Goal: Task Accomplishment & Management: Manage account settings

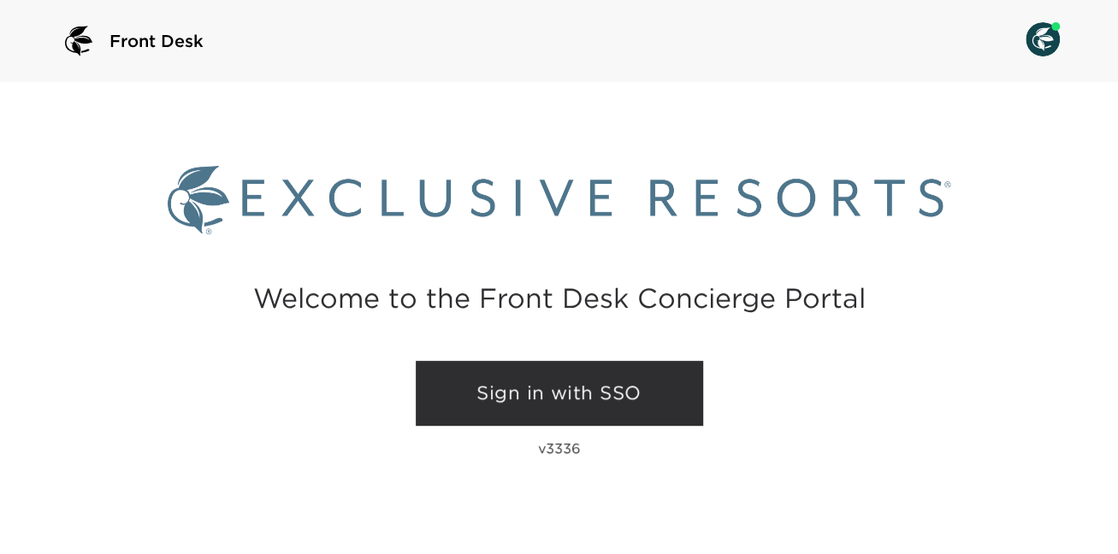
click at [528, 388] on link "Sign in with SSO" at bounding box center [559, 393] width 287 height 65
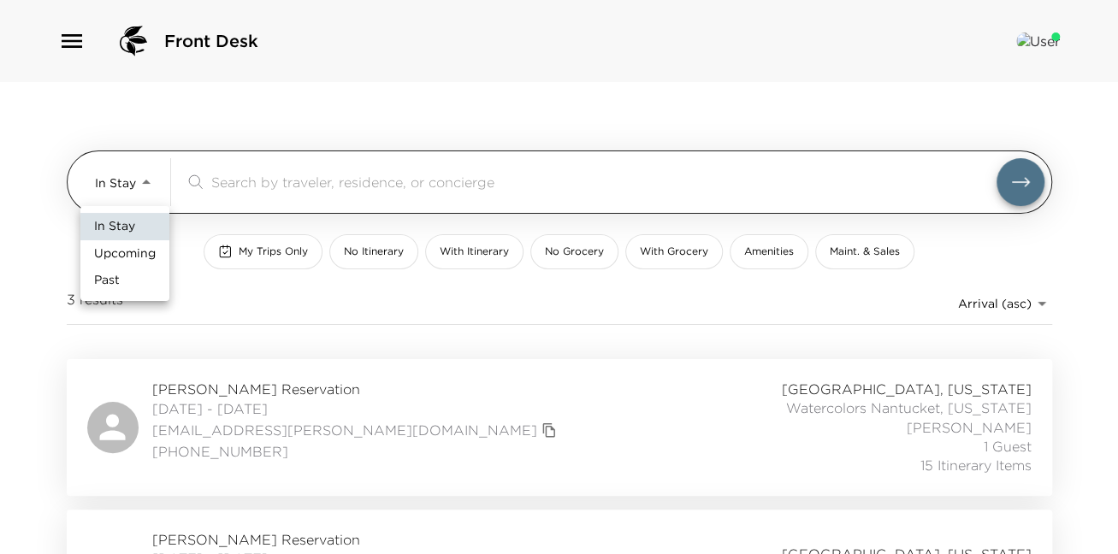
click at [116, 181] on body "Front Desk In Stay In-Stay ​ My Trips Only No Itinerary With Itinerary No Groce…" at bounding box center [559, 277] width 1118 height 554
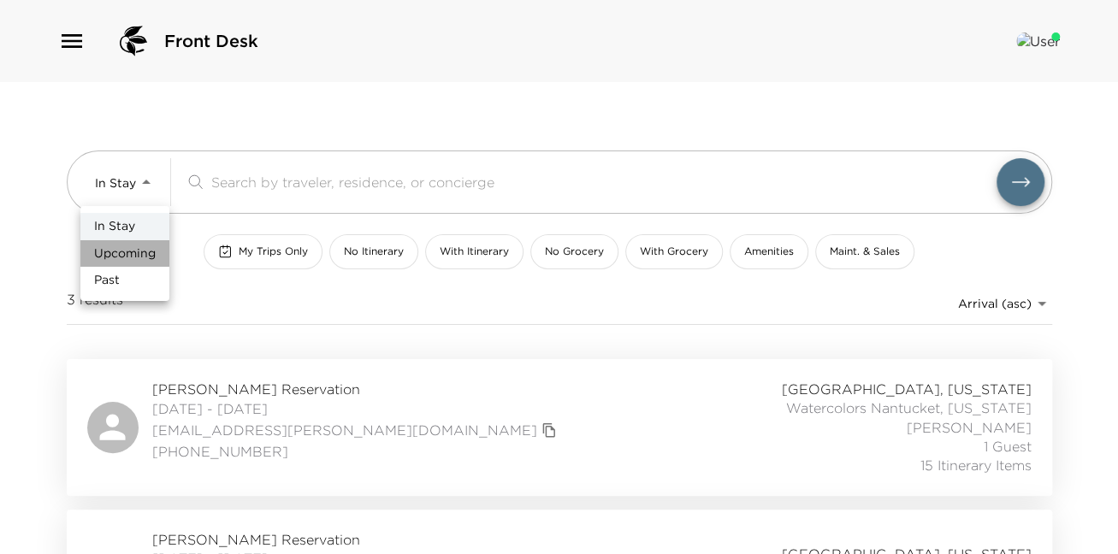
click at [119, 252] on span "Upcoming" at bounding box center [125, 254] width 62 height 17
type input "Upcoming"
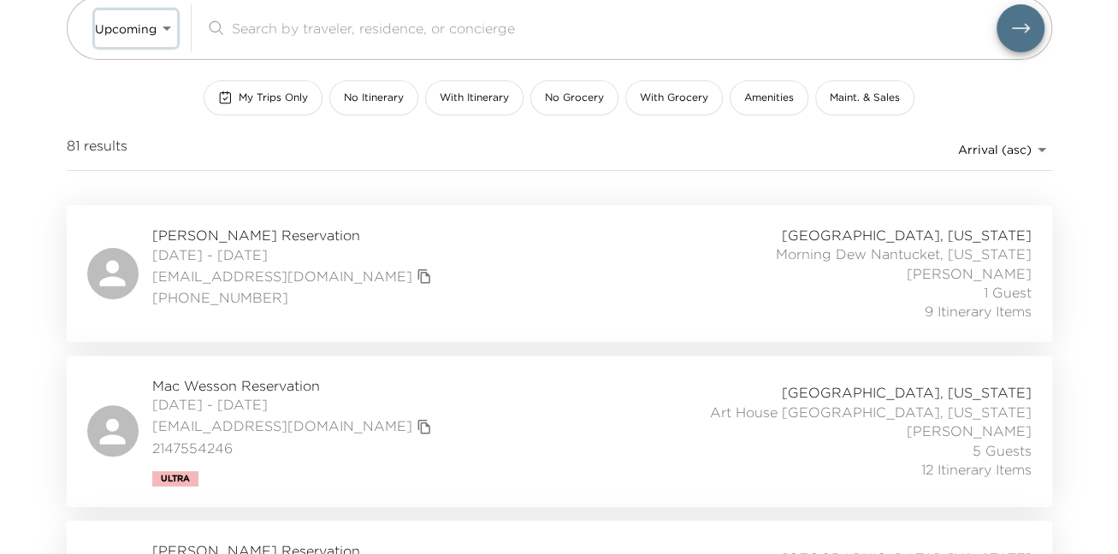
scroll to position [161, 0]
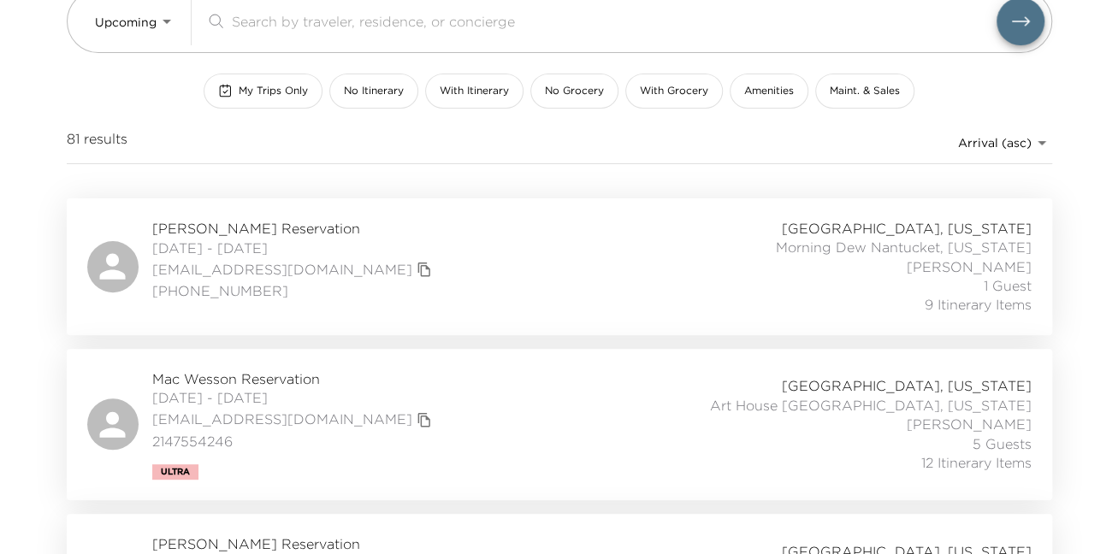
click at [248, 240] on span "09/06/2025 - 09/10/2025" at bounding box center [294, 248] width 284 height 19
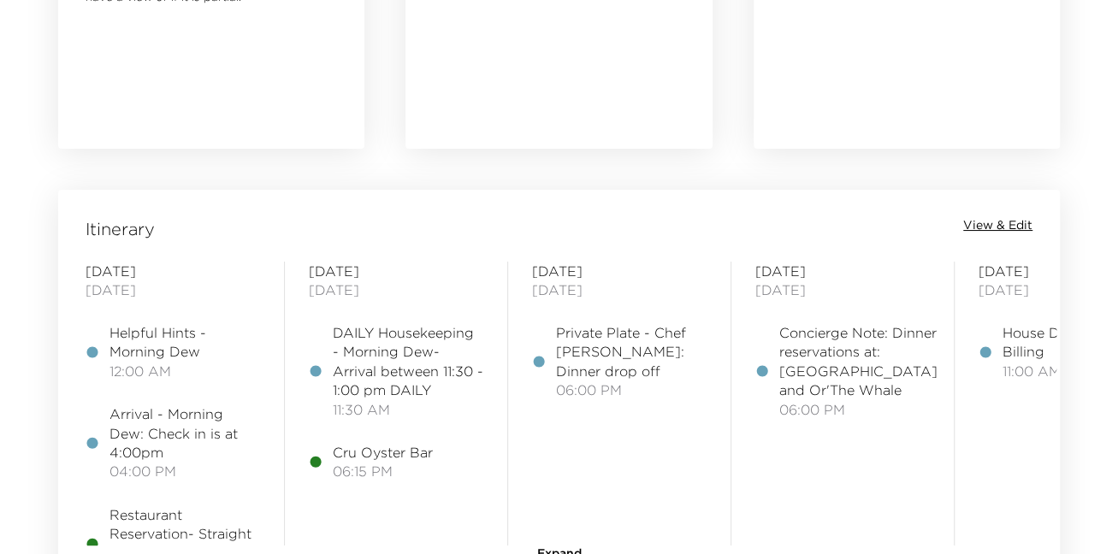
scroll to position [1263, 0]
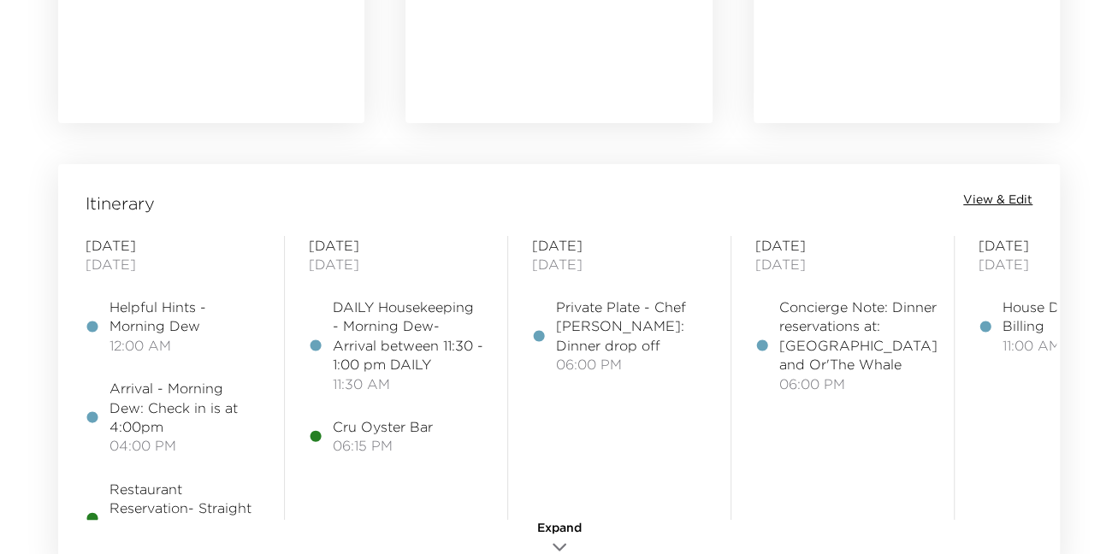
click at [994, 197] on span "View & Edit" at bounding box center [997, 200] width 69 height 17
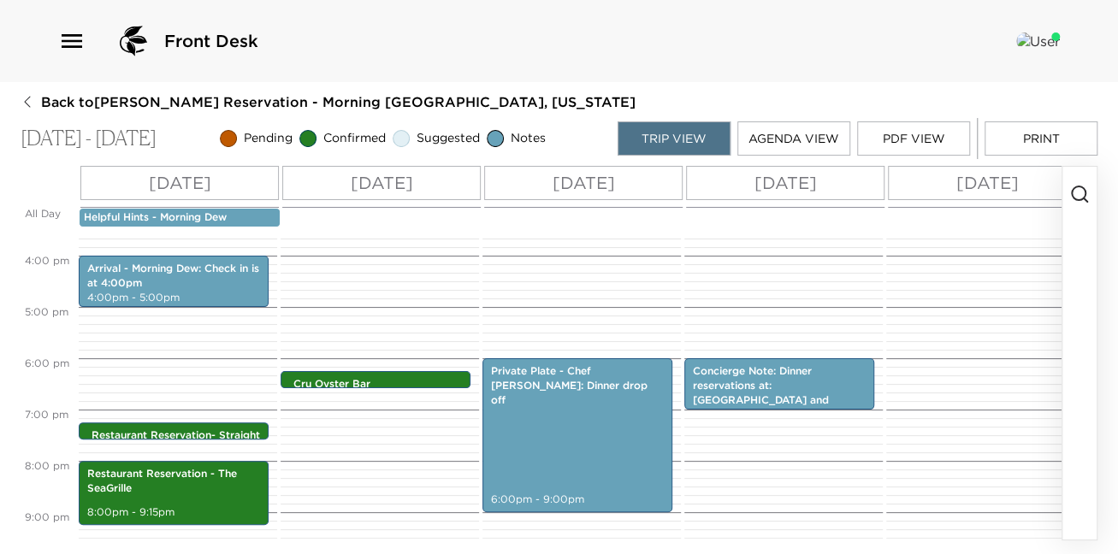
scroll to position [882, 0]
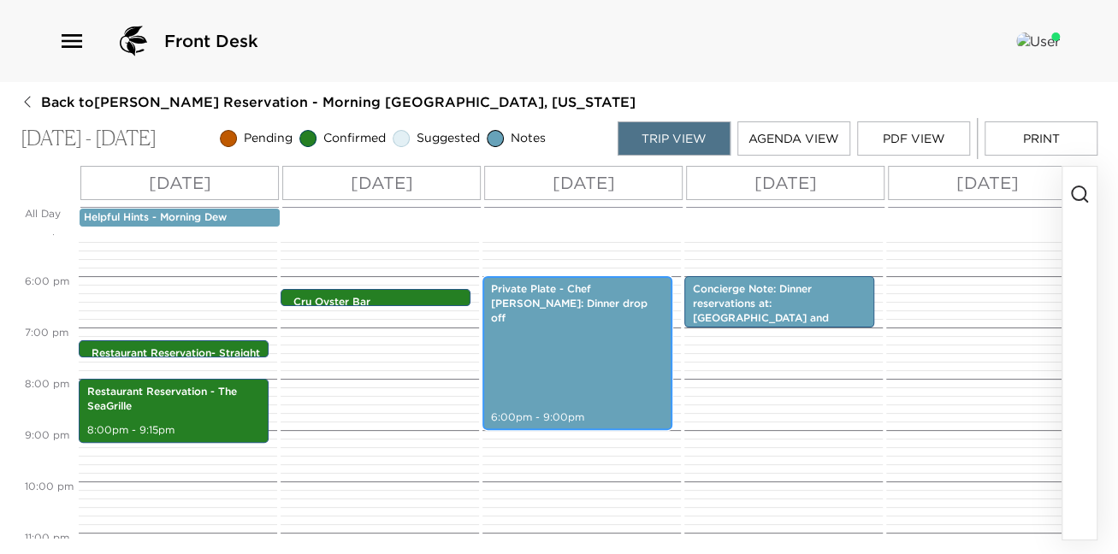
click at [598, 379] on div "Private Plate - Chef [PERSON_NAME]: Dinner drop off 6:00pm - 9:00pm" at bounding box center [578, 353] width 180 height 149
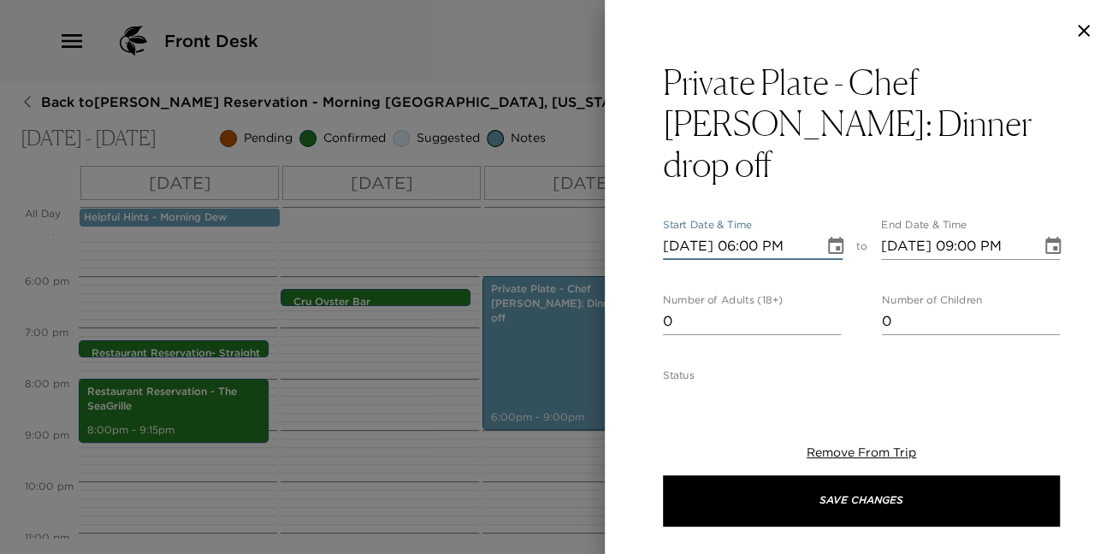
click at [762, 233] on input "[DATE] 06:00 PM" at bounding box center [737, 246] width 149 height 27
type input "[DATE] 05:30 PM"
click at [981, 233] on input "[DATE] 09:00 PM" at bounding box center [955, 246] width 149 height 27
click at [975, 233] on input "[DATE] 06:30 PM" at bounding box center [955, 246] width 149 height 27
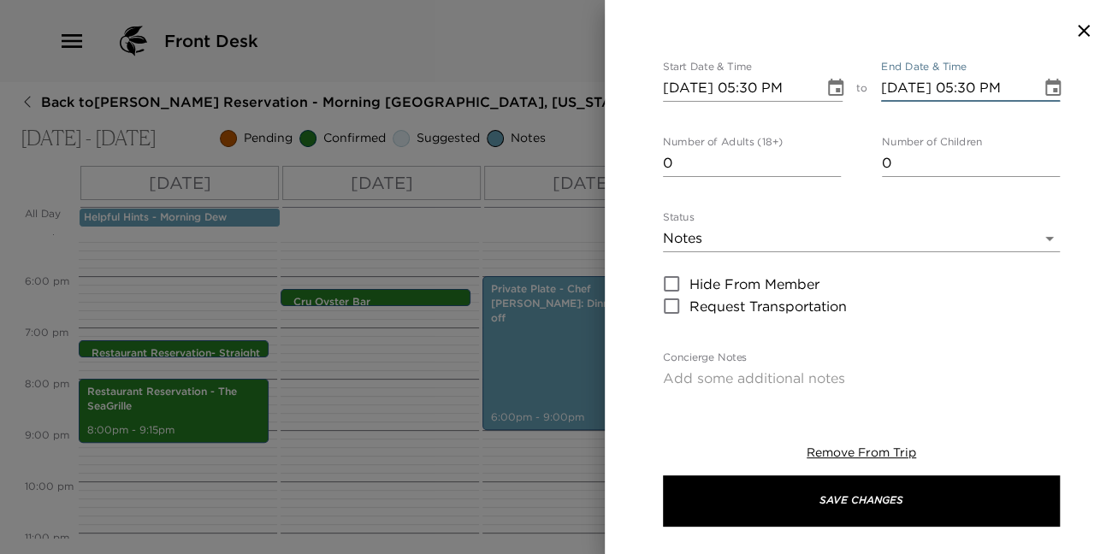
scroll to position [52, 0]
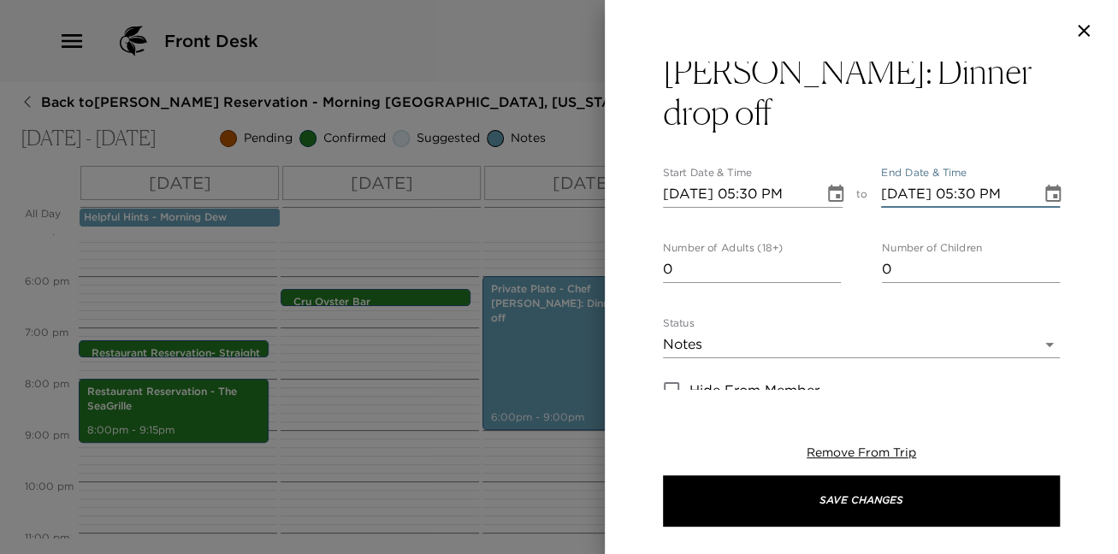
type input "[DATE] 05:30 PM"
click at [822, 315] on body "Front Desk Back to [PERSON_NAME] Reservation - Morning Dew Nantucket, [US_STATE…" at bounding box center [559, 277] width 1118 height 554
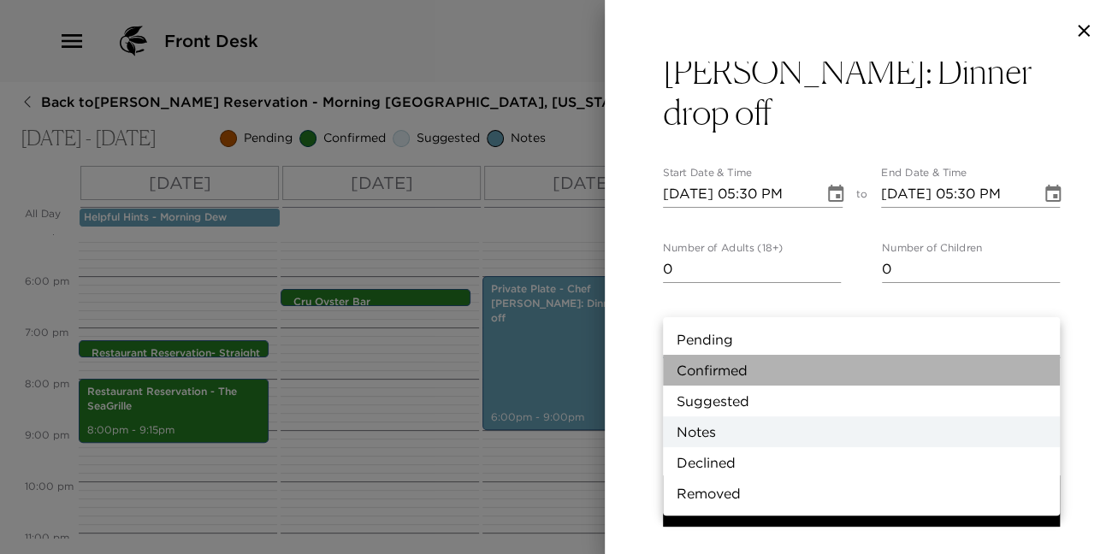
click at [805, 365] on li "Confirmed" at bounding box center [861, 370] width 397 height 31
type input "Confirmed"
type textarea "Your private Chef is confirmed. Please refer to the confirmation paperwork sent…"
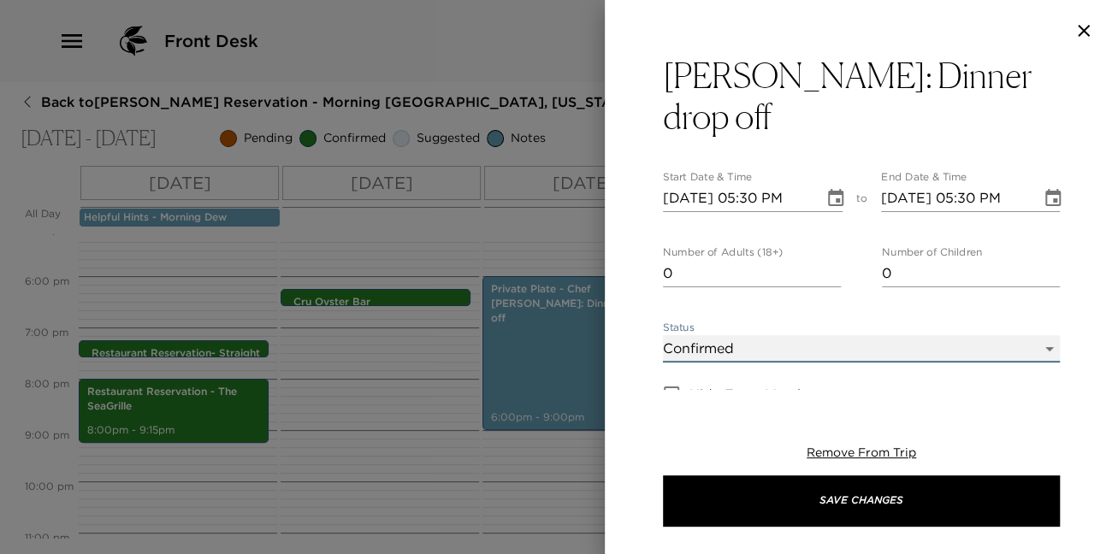
scroll to position [49, 0]
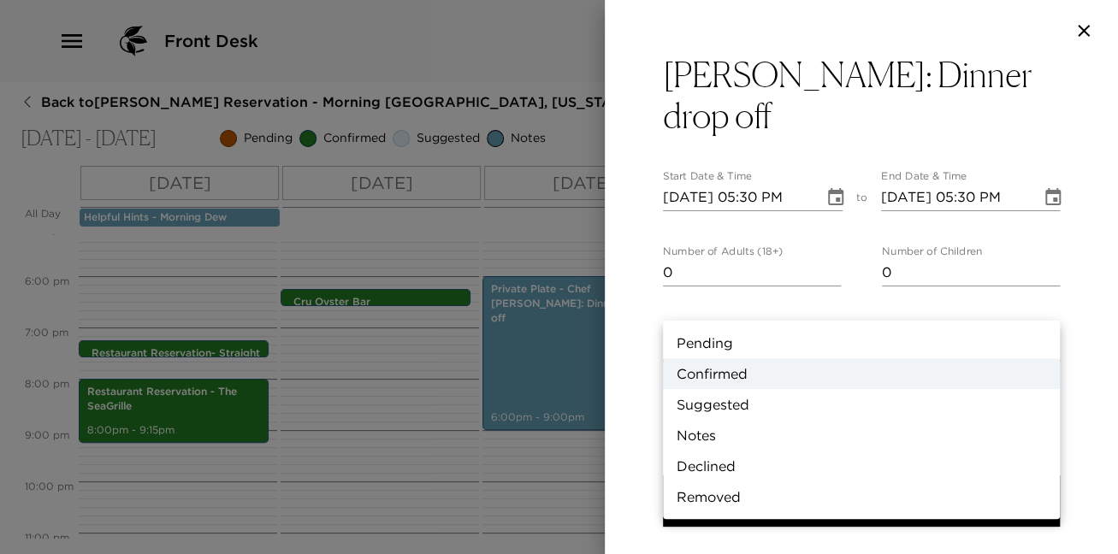
click at [776, 307] on body "Front Desk Back to [PERSON_NAME] Reservation - Morning Dew Nantucket, [US_STATE…" at bounding box center [559, 277] width 1118 height 554
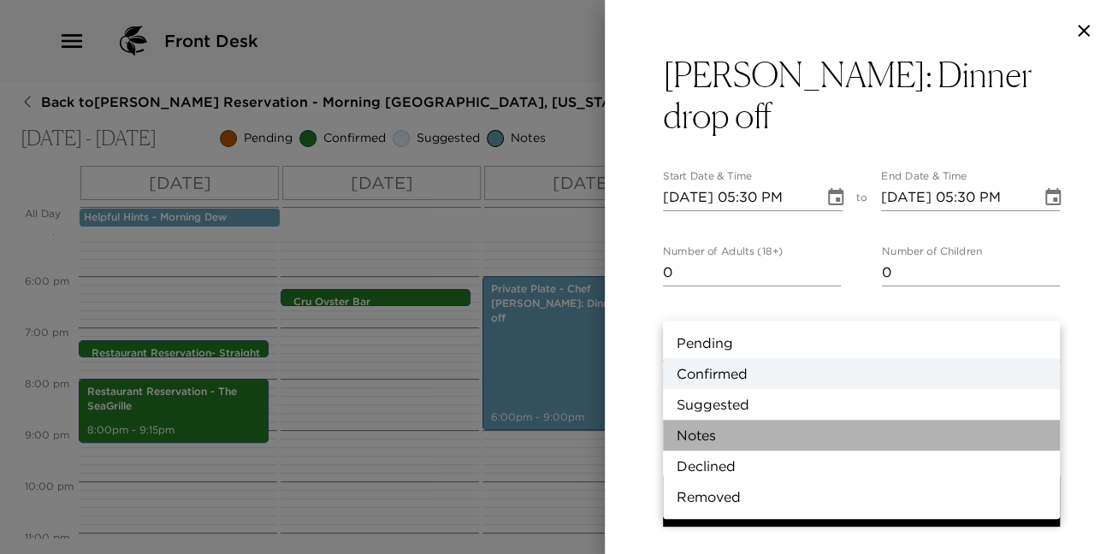
click at [738, 435] on li "Notes" at bounding box center [861, 435] width 397 height 31
type input "Concierge Note"
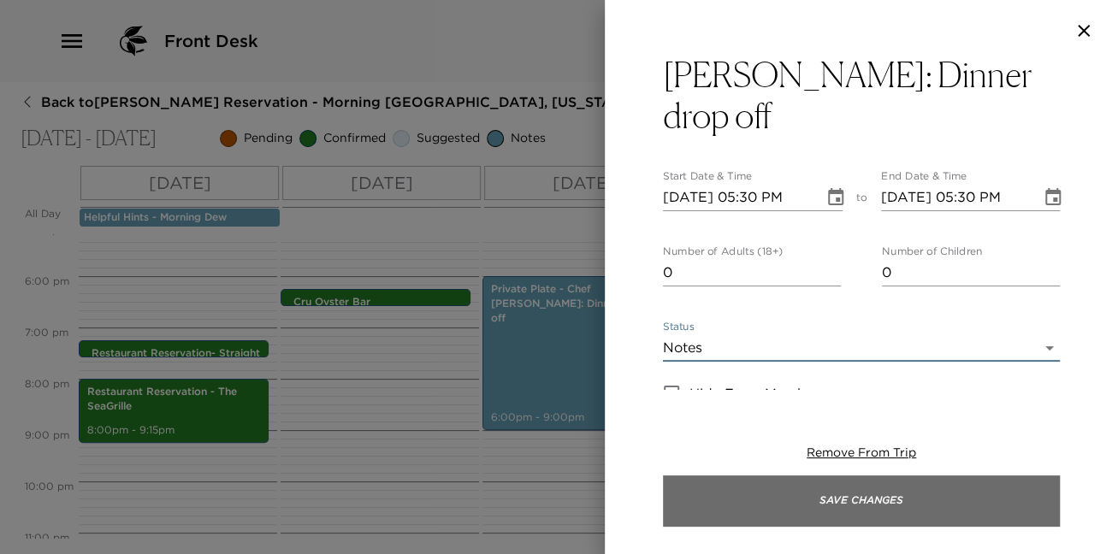
click at [840, 501] on button "Save Changes" at bounding box center [861, 501] width 397 height 51
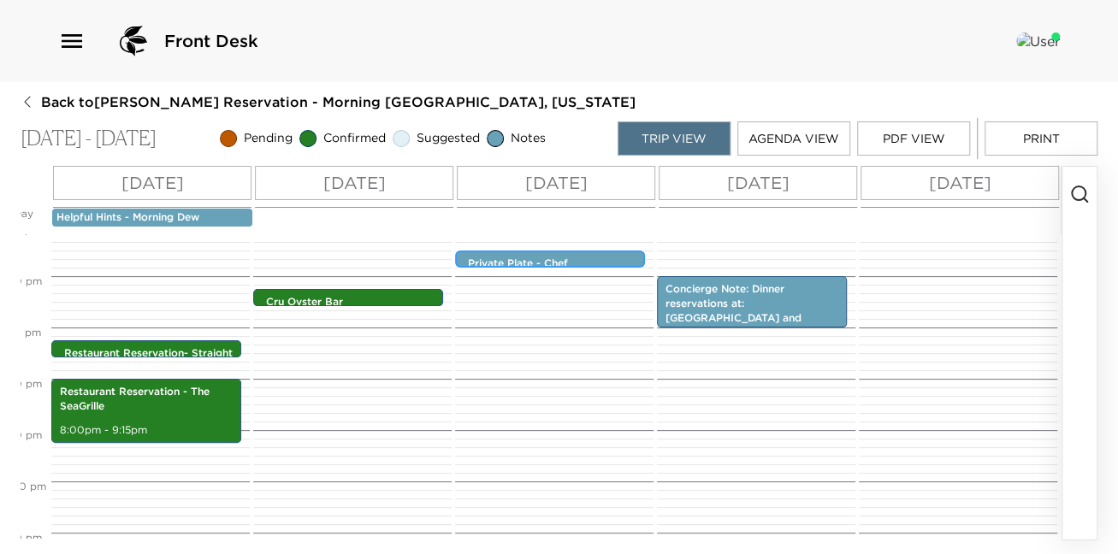
scroll to position [0, 0]
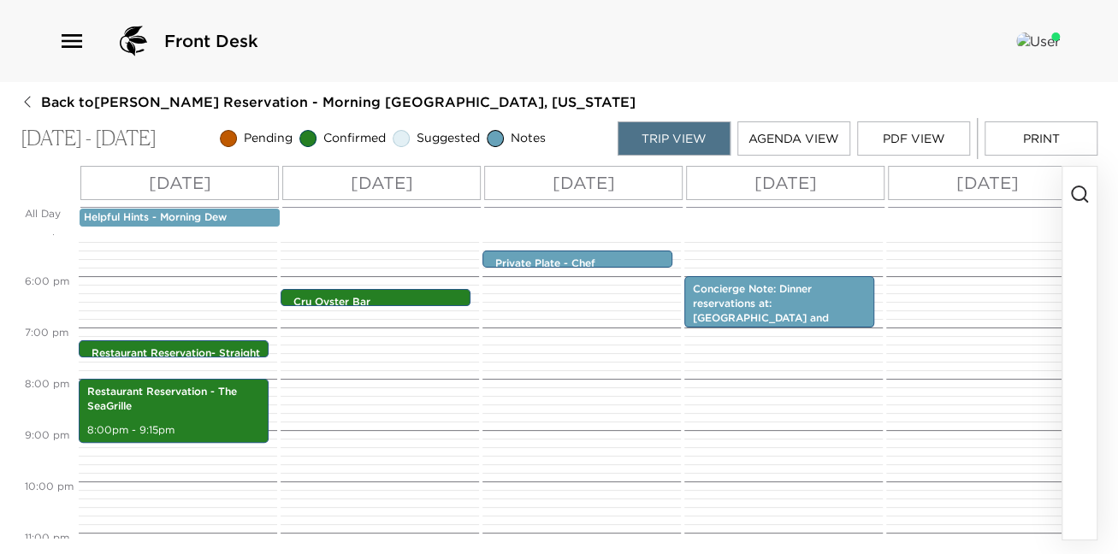
scroll to position [1263, 0]
